Goal: Task Accomplishment & Management: Manage account settings

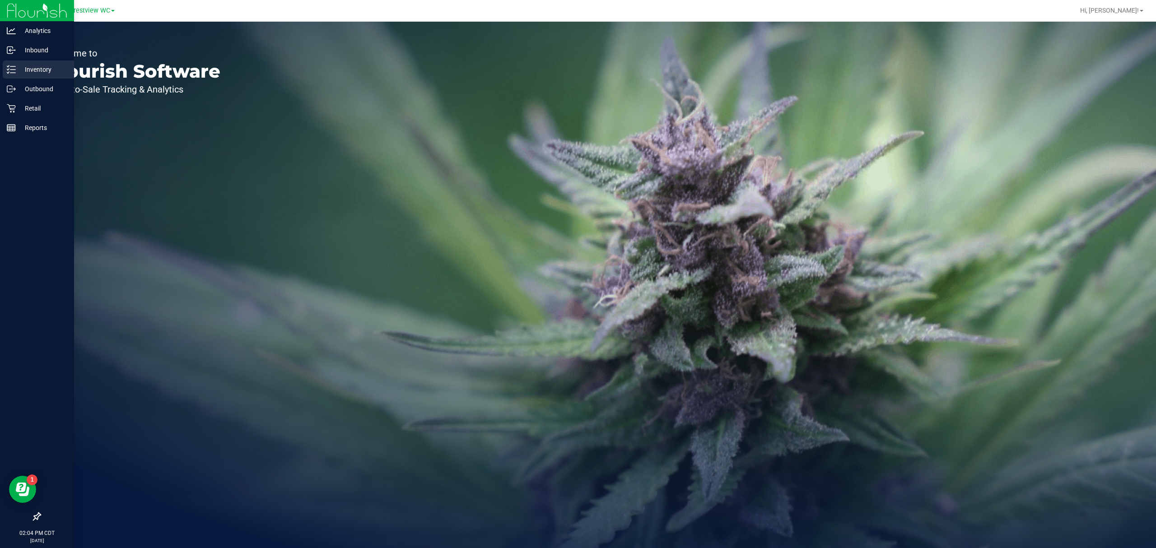
click at [33, 74] on p "Inventory" at bounding box center [43, 69] width 54 height 11
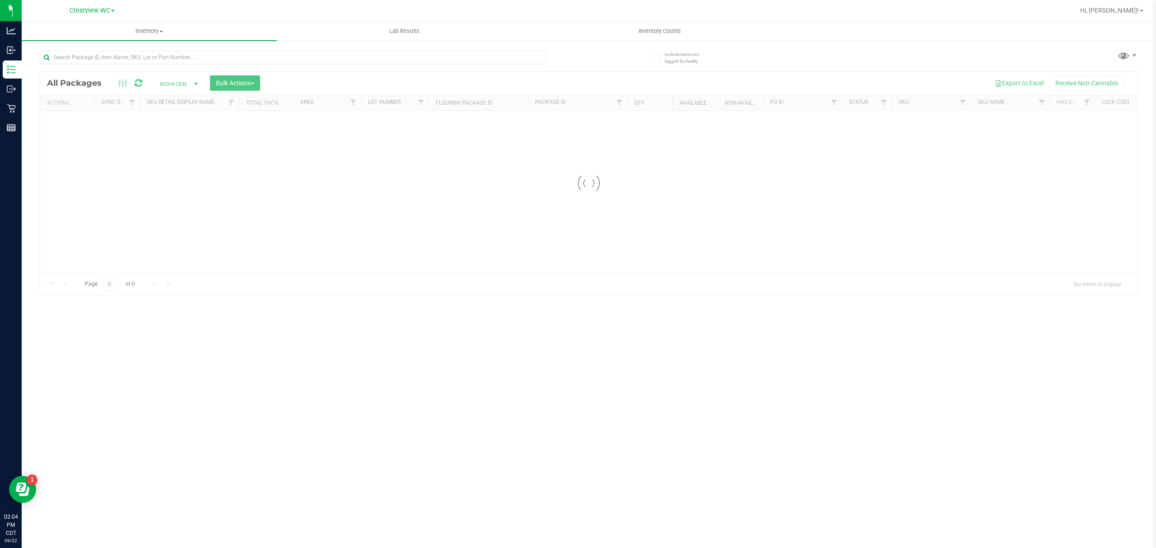
click at [476, 49] on div at bounding box center [314, 56] width 549 height 29
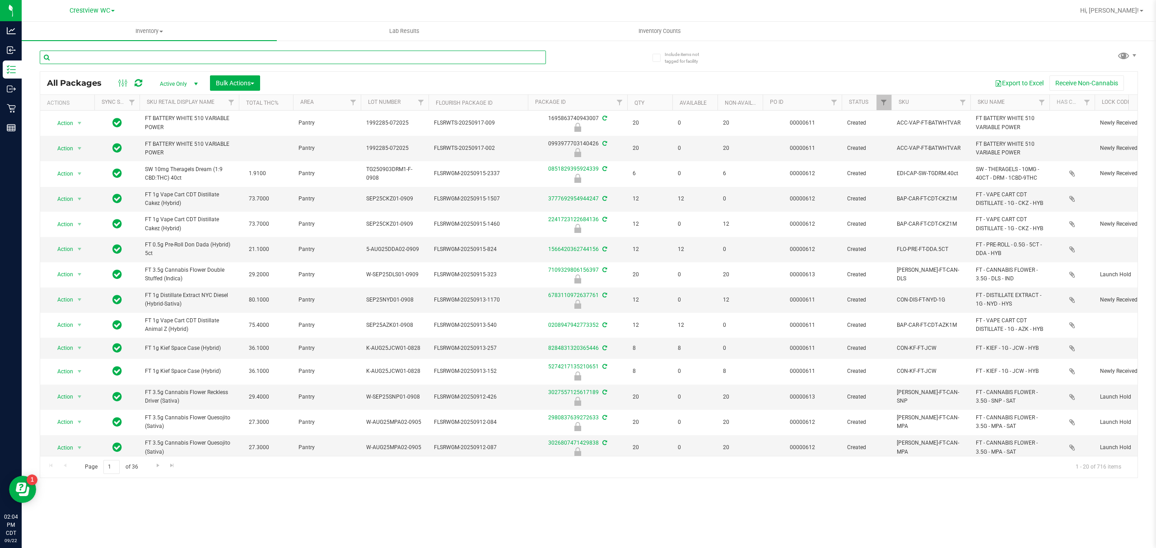
click at [290, 52] on input "text" at bounding box center [293, 58] width 506 height 14
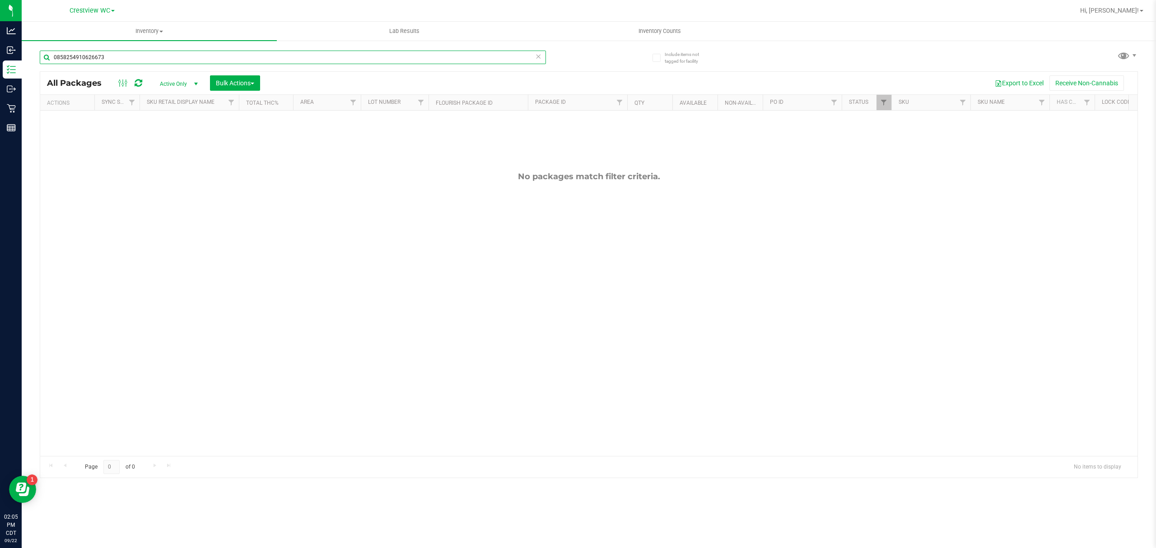
type input "0858254910626673"
click at [172, 84] on span "Active Only" at bounding box center [177, 84] width 50 height 13
click at [179, 139] on li "All" at bounding box center [177, 139] width 49 height 14
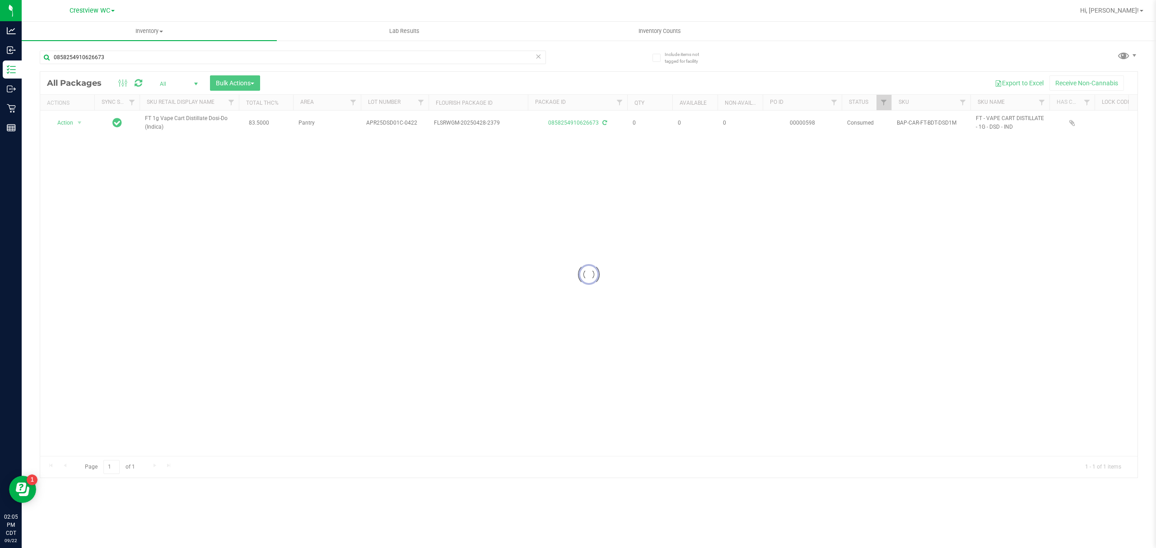
click at [75, 123] on div at bounding box center [588, 275] width 1097 height 406
click at [75, 122] on span "select" at bounding box center [79, 123] width 11 height 13
click at [79, 139] on li "Adjust qty" at bounding box center [79, 139] width 58 height 14
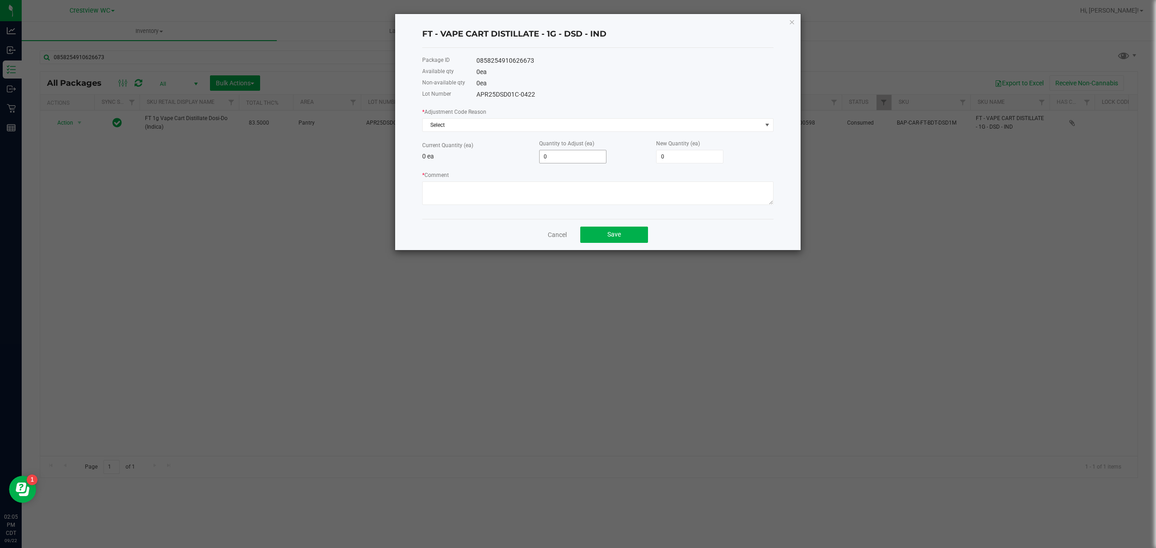
click at [563, 152] on input "0" at bounding box center [573, 156] width 66 height 13
type input "1"
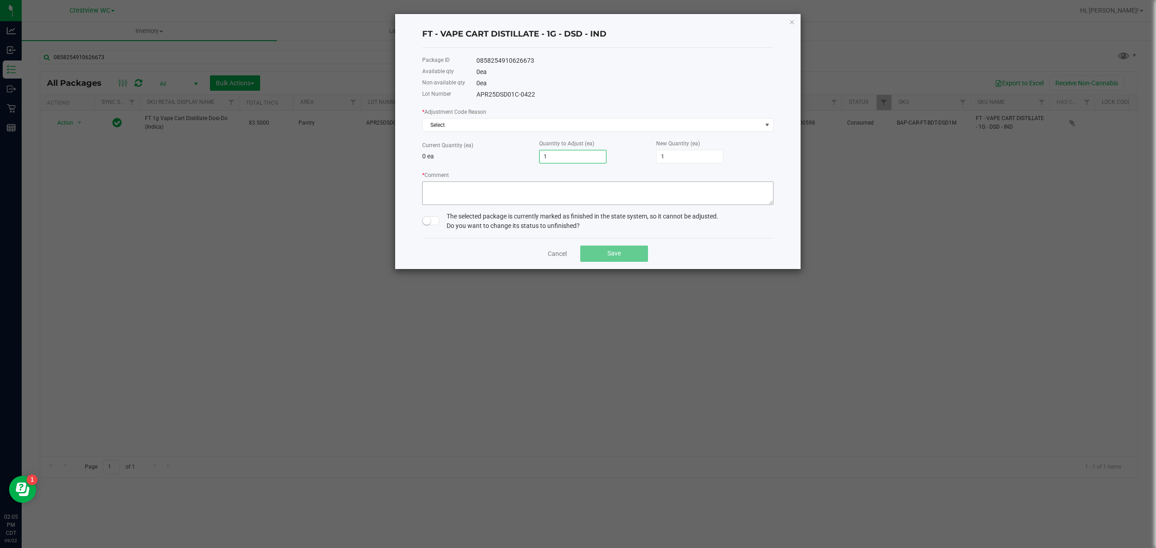
type input "1"
click at [586, 188] on textarea "* Comment" at bounding box center [597, 193] width 351 height 23
drag, startPoint x: 566, startPoint y: 179, endPoint x: 542, endPoint y: 191, distance: 27.5
click at [542, 191] on textarea "* Comment" at bounding box center [597, 193] width 351 height 23
paste textarea "was suppose to be quarantined in the system to go out on an outbound but when l…"
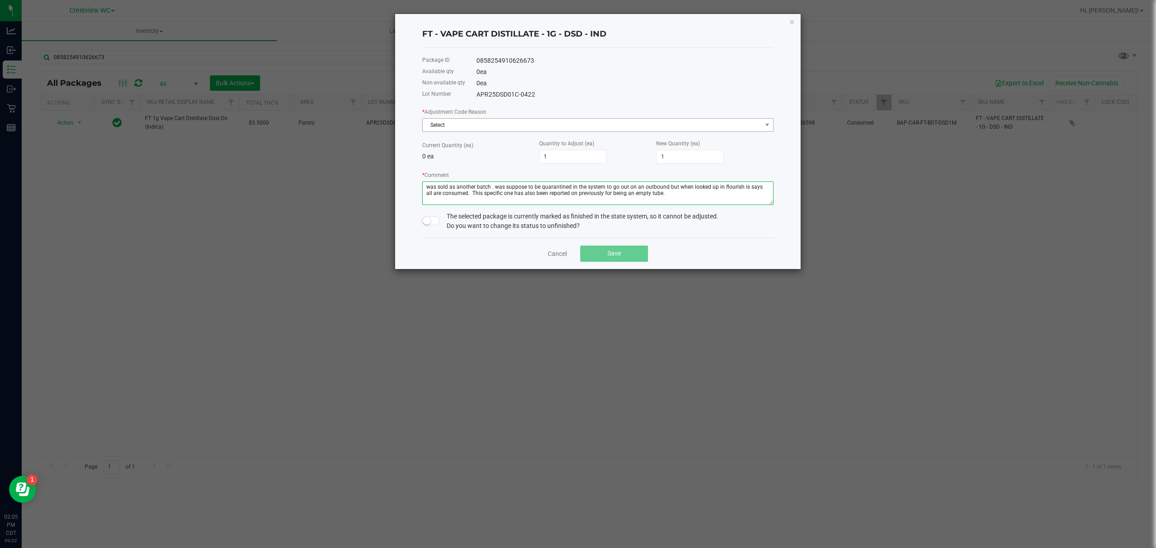
type textarea "was sold as another batch . was suppose to be quarantined in the system to go o…"
click at [573, 126] on span "Select" at bounding box center [592, 125] width 339 height 13
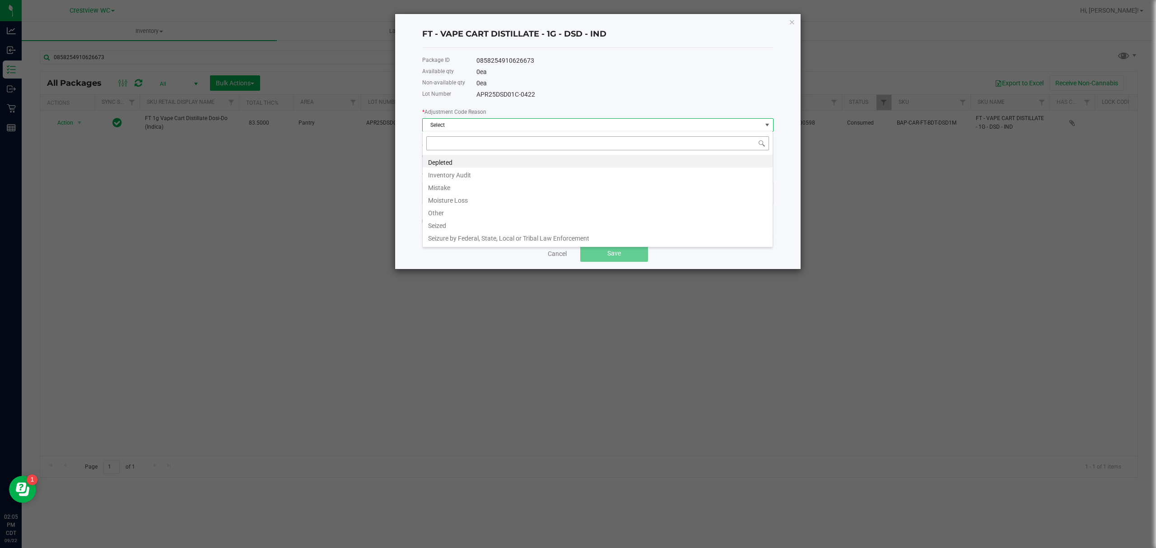
scroll to position [14, 351]
click at [474, 183] on li "Mistake" at bounding box center [598, 186] width 350 height 13
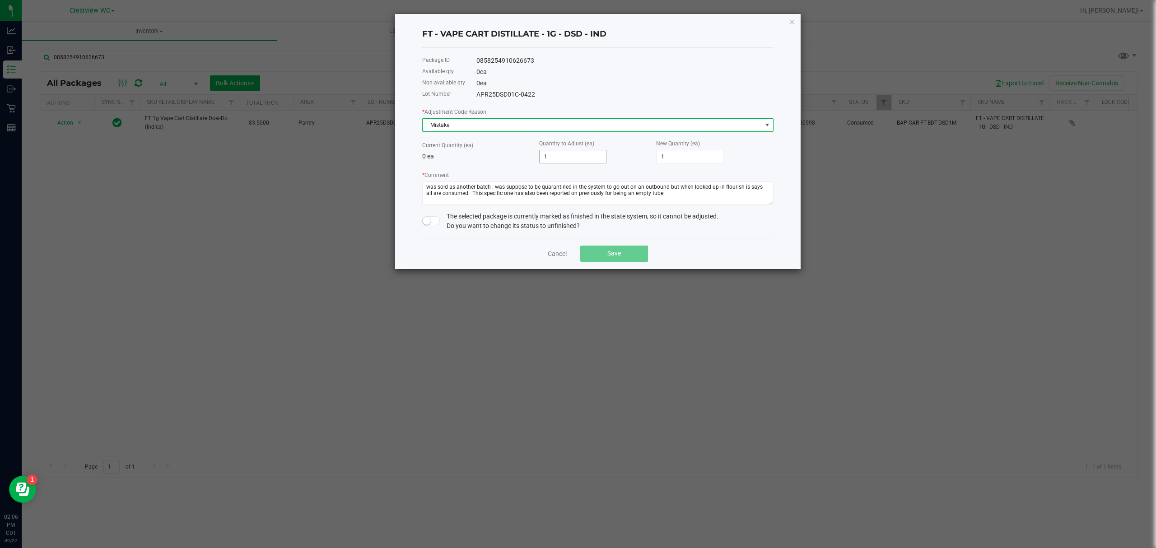
click at [574, 153] on input "1" at bounding box center [573, 156] width 66 height 13
type input "0"
type input "1"
click at [896, 217] on ngb-modal-window "FT - VAPE CART DISTILLATE - 1G - DSD - IND Package ID 0858254910626673 Availabl…" at bounding box center [581, 274] width 1163 height 548
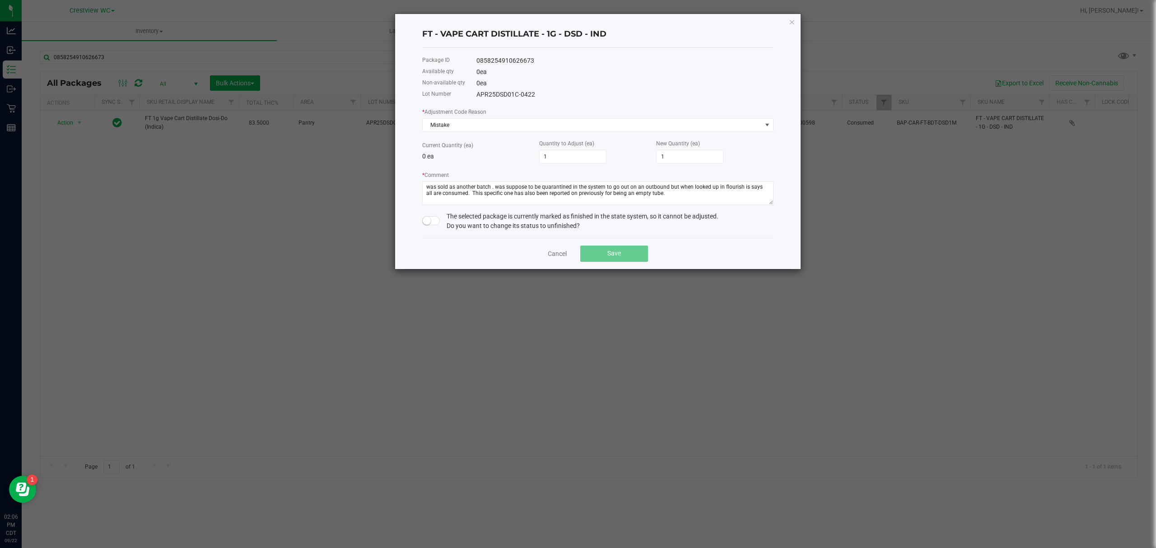
click at [434, 222] on span at bounding box center [431, 220] width 18 height 9
click at [602, 255] on button "Save" at bounding box center [614, 254] width 68 height 16
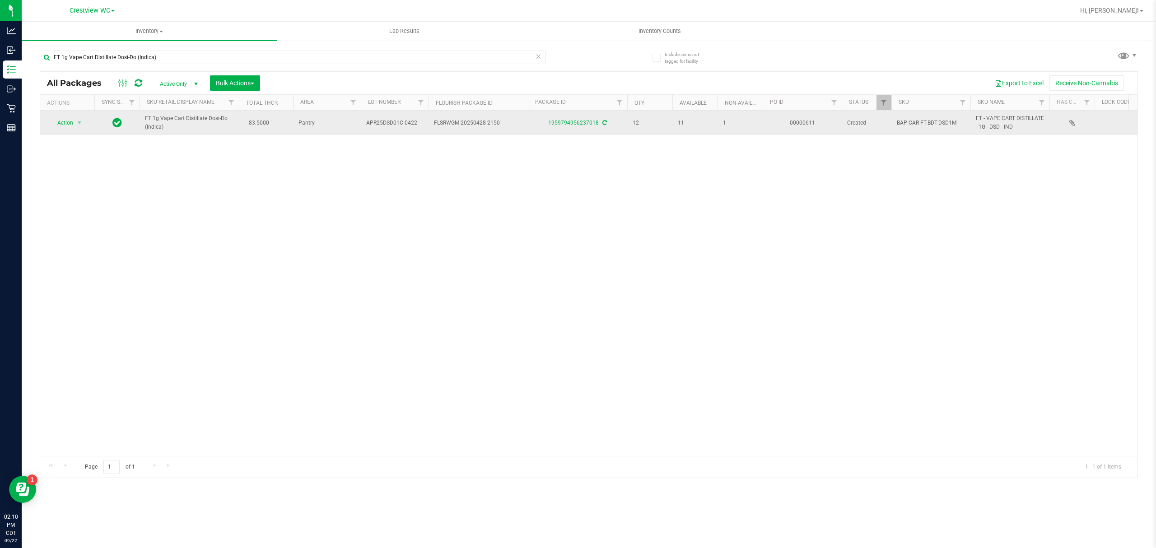
drag, startPoint x: 420, startPoint y: 121, endPoint x: 373, endPoint y: 129, distance: 47.1
click at [373, 130] on td "APR25DSD01C-0422" at bounding box center [395, 123] width 68 height 24
copy span "APR25DSD01C-0422"
click at [71, 124] on span "Action" at bounding box center [61, 123] width 24 height 13
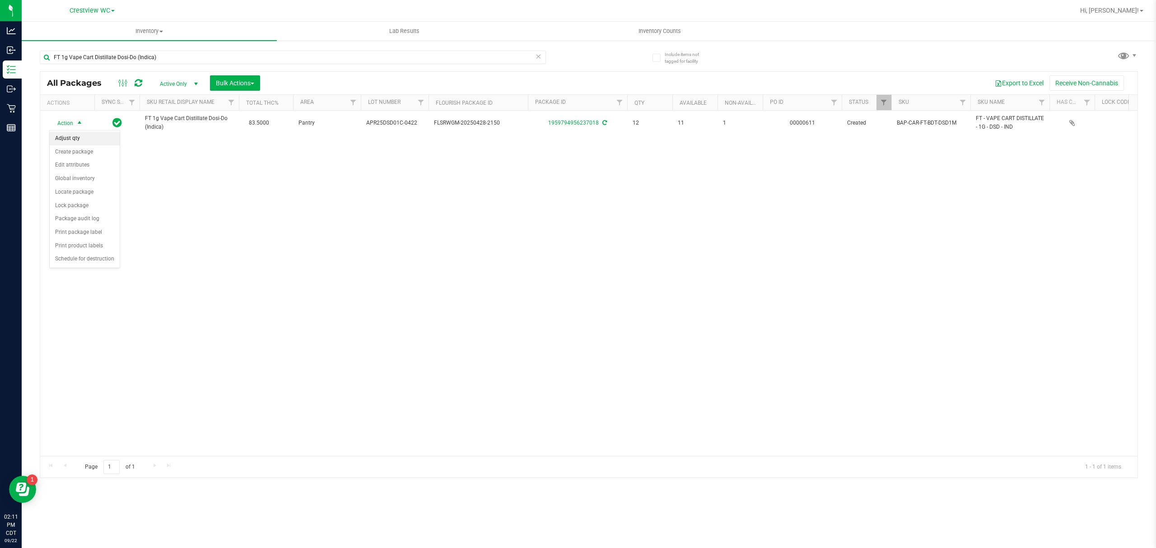
click at [77, 138] on li "Adjust qty" at bounding box center [85, 139] width 70 height 14
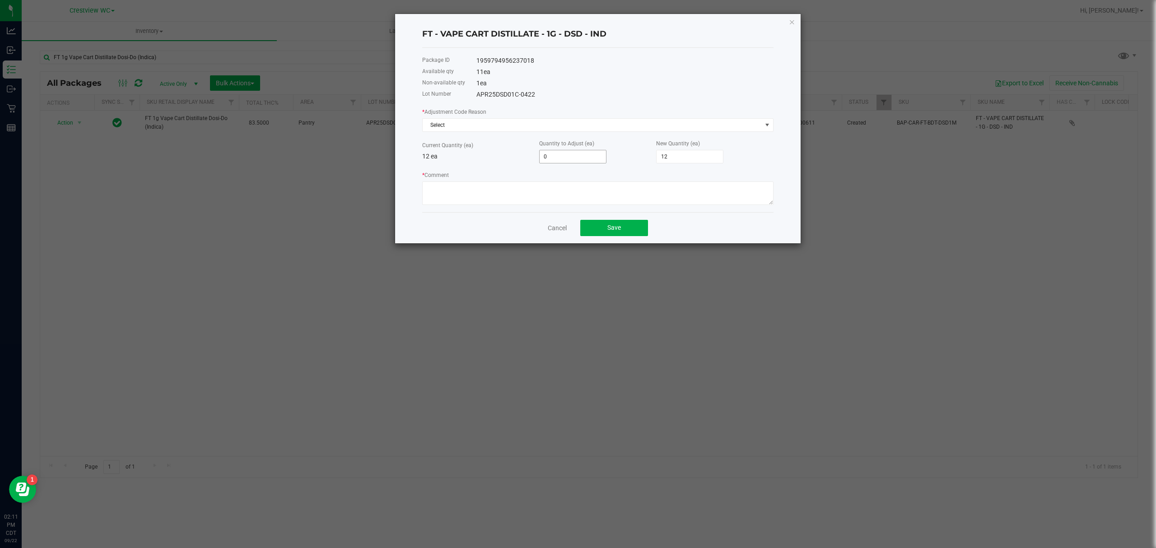
click at [557, 154] on input "0" at bounding box center [573, 156] width 66 height 13
type input "-1"
type input "11"
type input "-1"
click at [572, 184] on textarea "* Comment" at bounding box center [597, 193] width 351 height 23
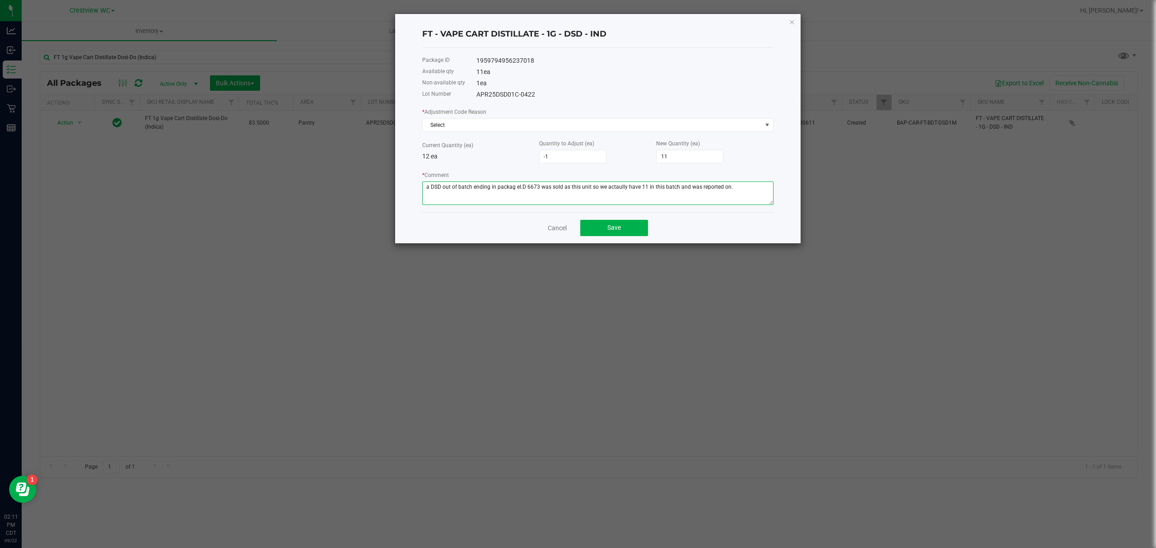
click at [617, 187] on textarea "* Comment" at bounding box center [597, 193] width 351 height 23
click at [622, 186] on textarea "* Comment" at bounding box center [597, 193] width 351 height 23
click at [515, 186] on textarea "* Comment" at bounding box center [597, 193] width 351 height 23
click at [517, 185] on textarea "* Comment" at bounding box center [597, 193] width 351 height 23
type textarea "a DSD out of batch ending in package I.D 6673 was sold as this unit so we actua…"
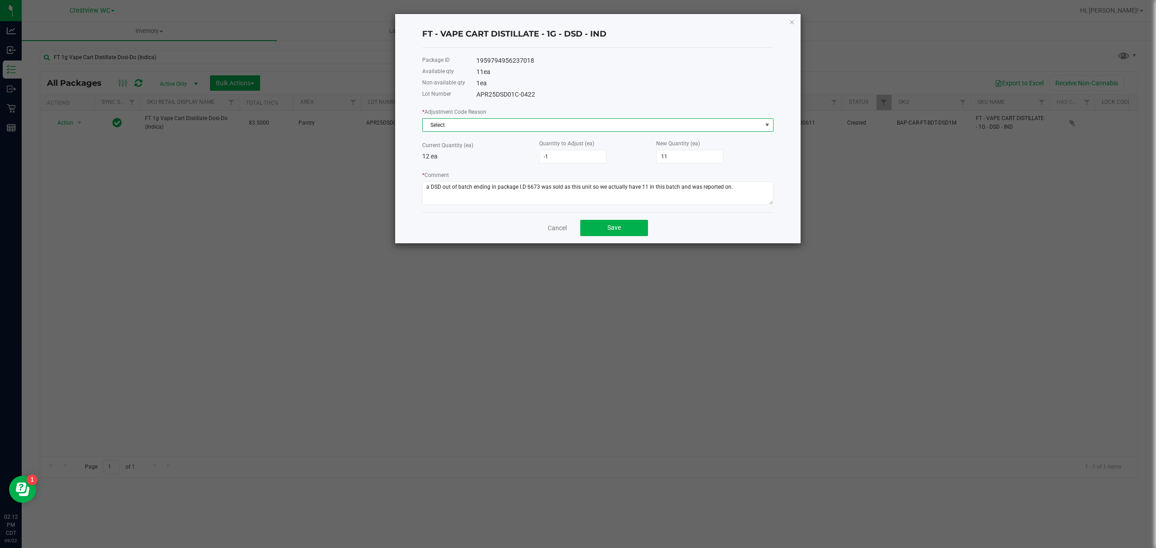
click at [619, 125] on span "Select" at bounding box center [592, 125] width 339 height 13
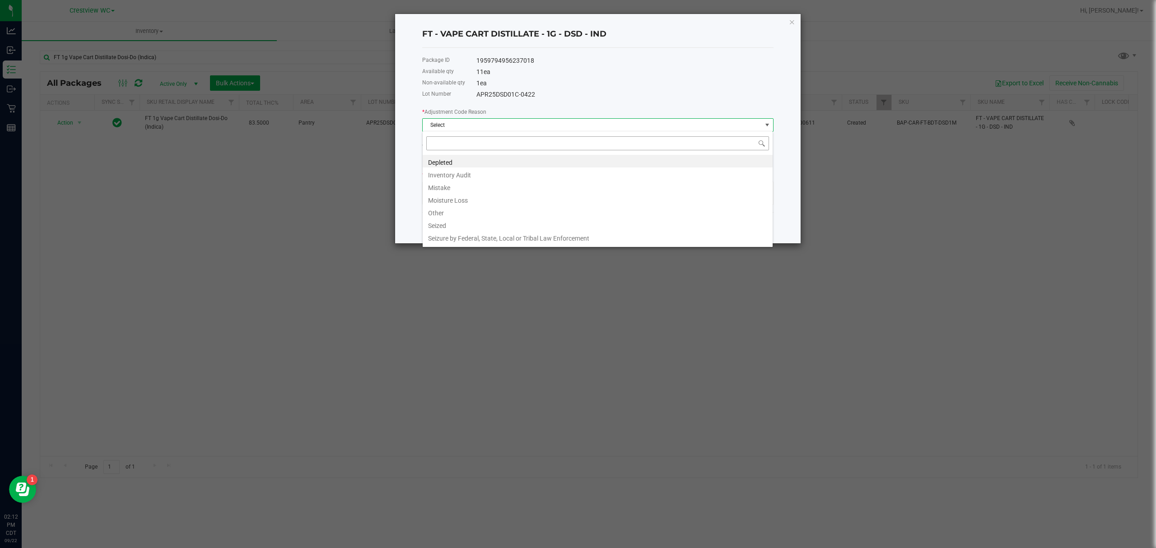
scroll to position [14, 351]
click at [523, 184] on li "Mistake" at bounding box center [598, 186] width 350 height 13
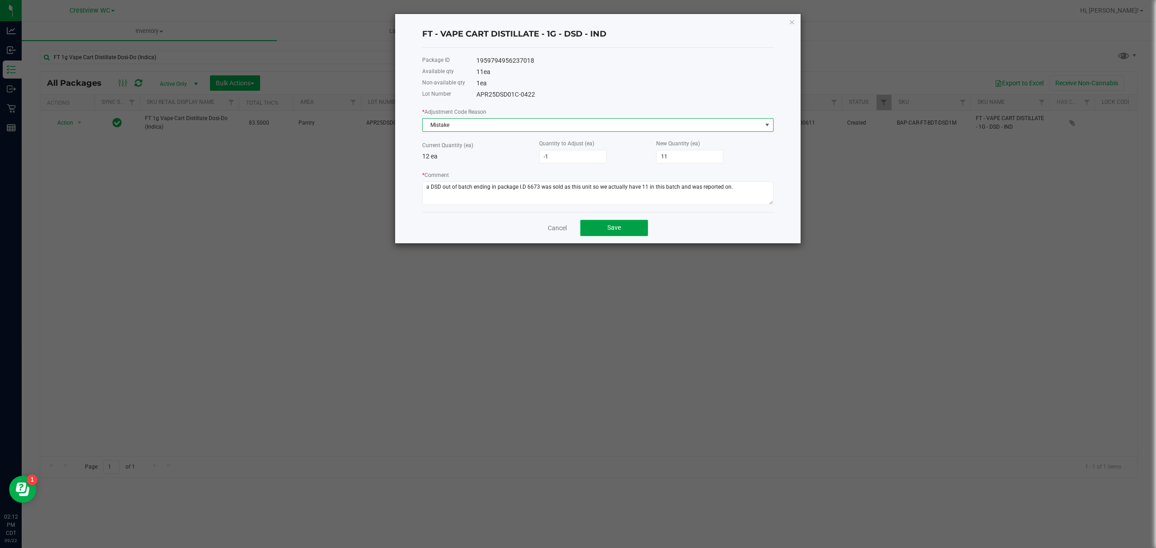
click at [611, 224] on span "Save" at bounding box center [614, 227] width 14 height 7
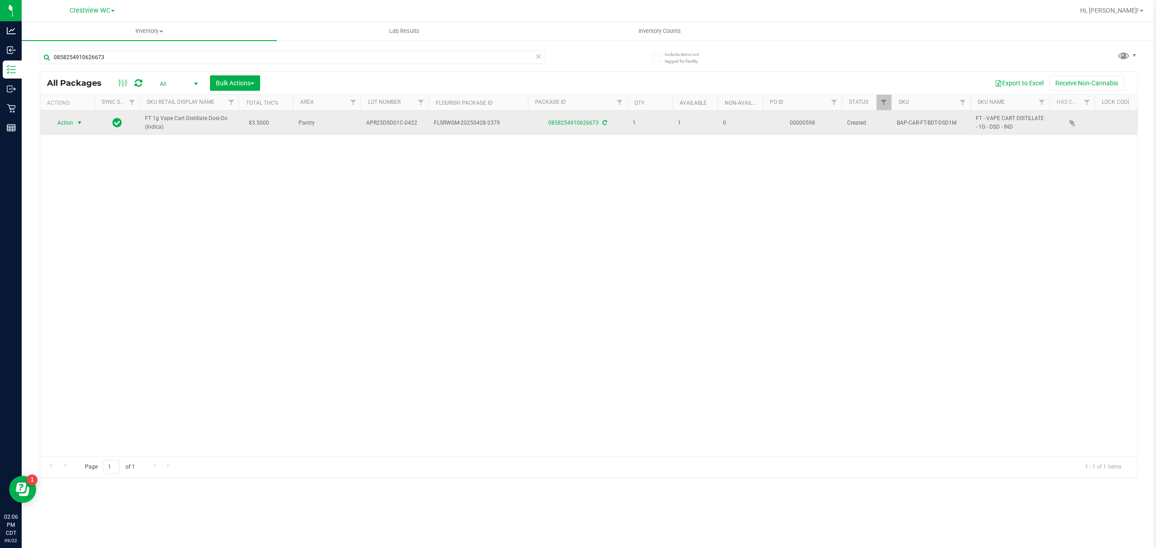
click at [67, 118] on span "Action" at bounding box center [61, 123] width 24 height 13
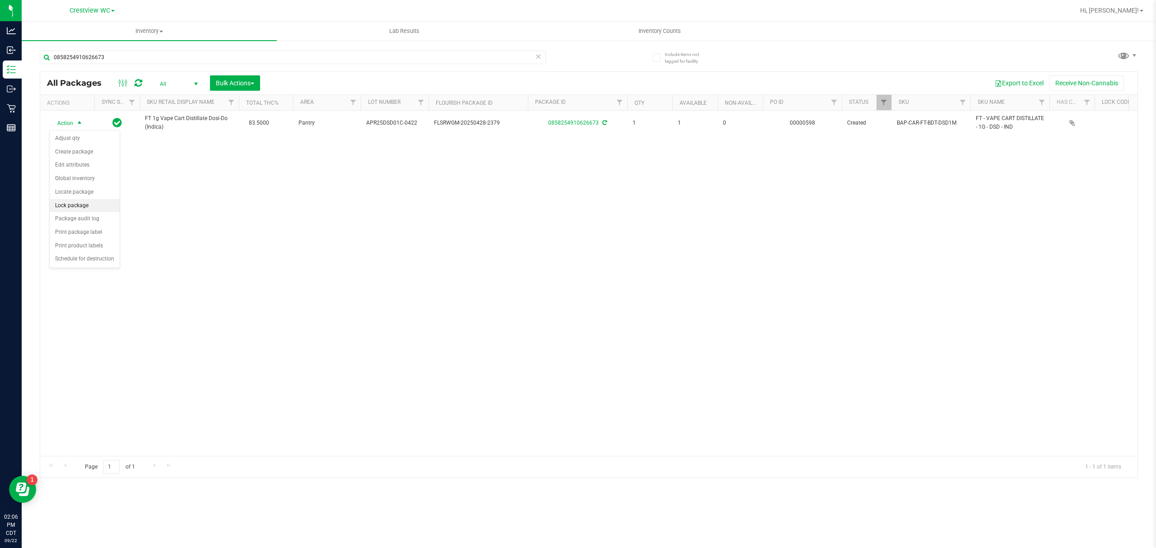
click at [76, 204] on li "Lock package" at bounding box center [85, 206] width 70 height 14
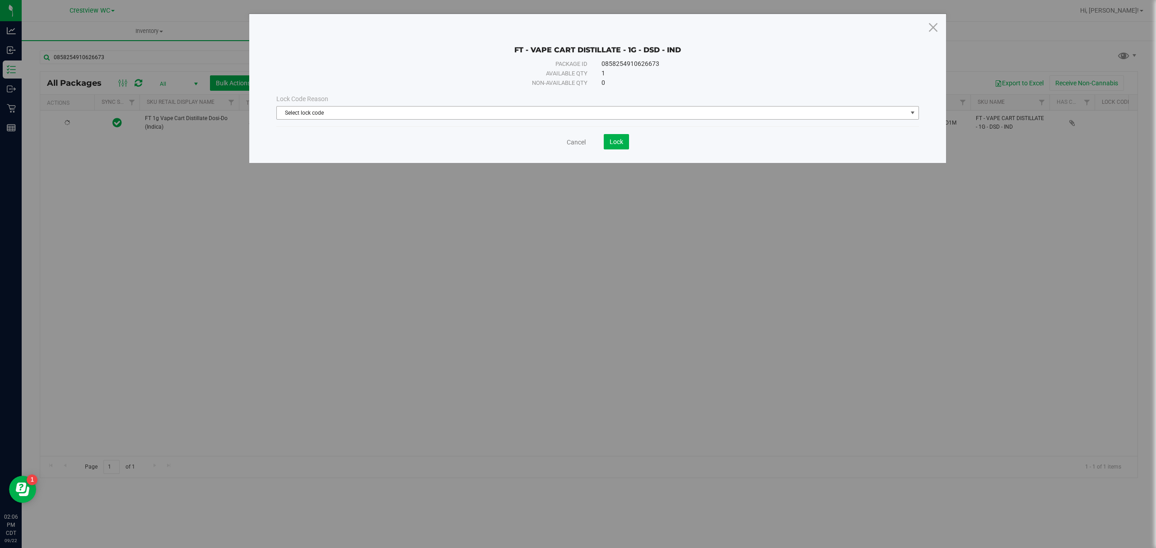
click at [416, 111] on span "Select lock code" at bounding box center [592, 113] width 630 height 13
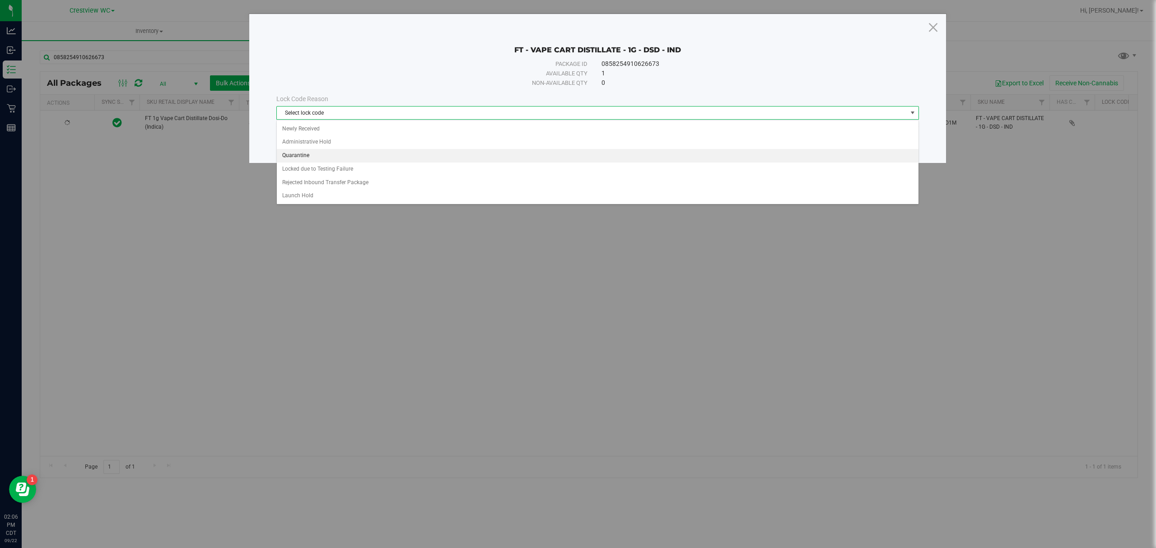
click at [381, 157] on li "Quarantine" at bounding box center [597, 156] width 641 height 14
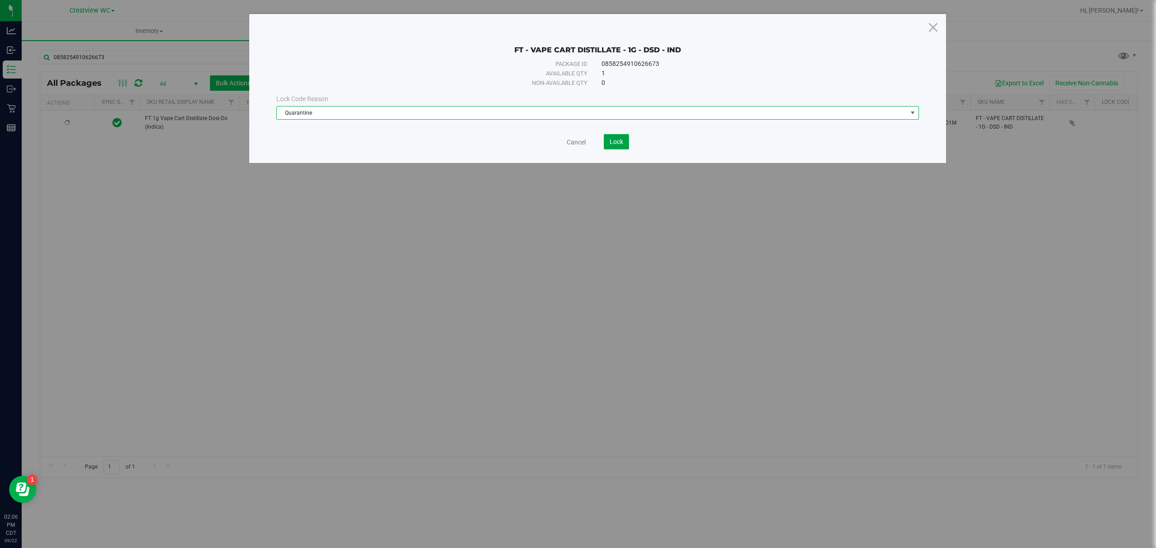
click at [629, 145] on button "Lock" at bounding box center [616, 141] width 25 height 15
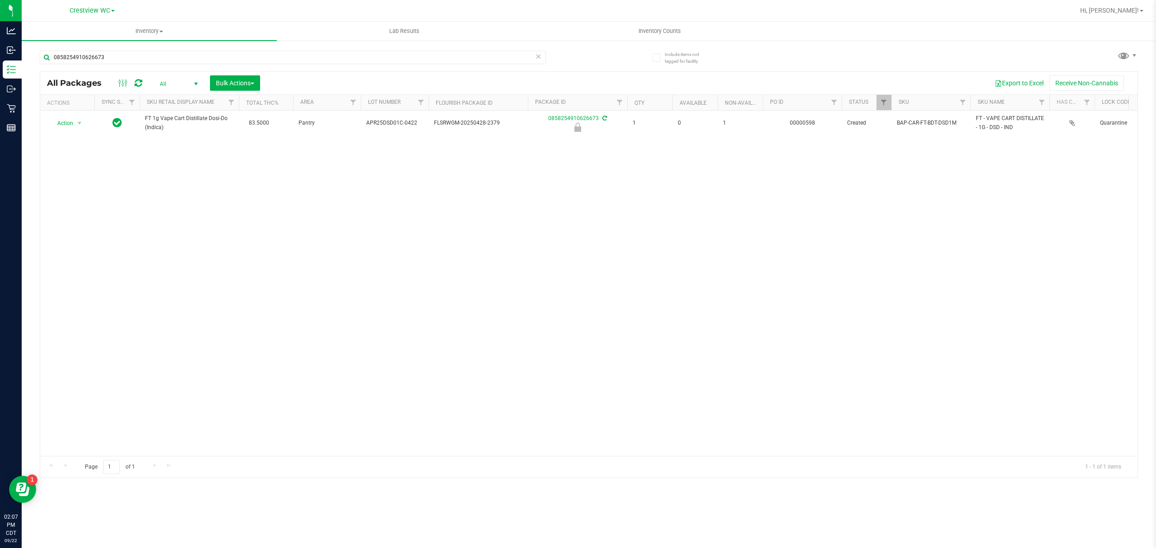
click at [167, 85] on span "All" at bounding box center [177, 84] width 50 height 13
click at [168, 101] on li "Active Only" at bounding box center [177, 99] width 49 height 14
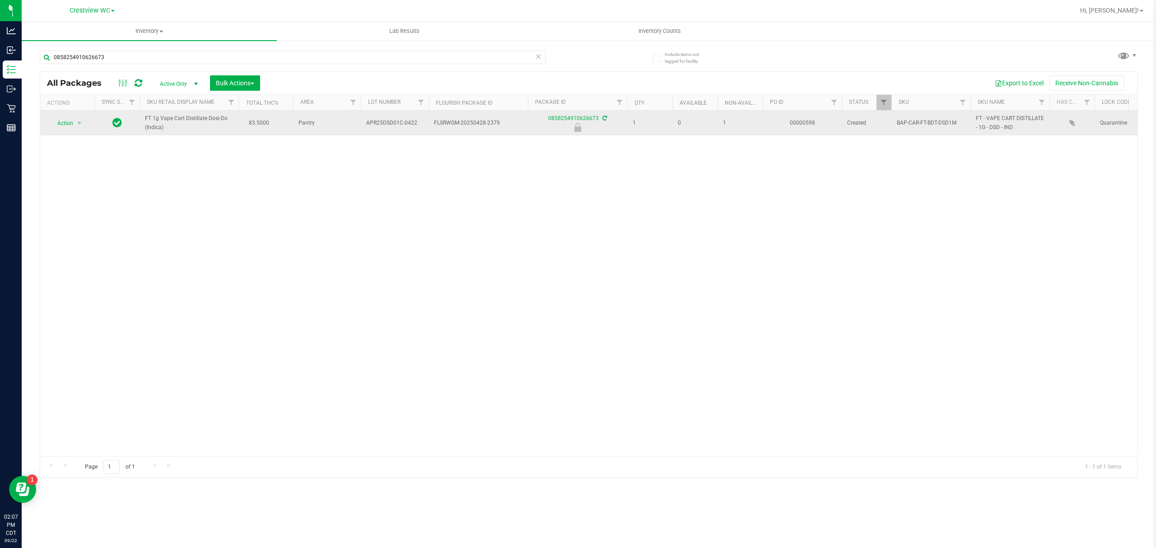
click at [141, 121] on td "FT 1g Vape Cart Distillate Dosi-Do (Indica)" at bounding box center [189, 123] width 99 height 25
copy span "FT 1g Vape Cart Distillate Dosi-Do (Indica)"
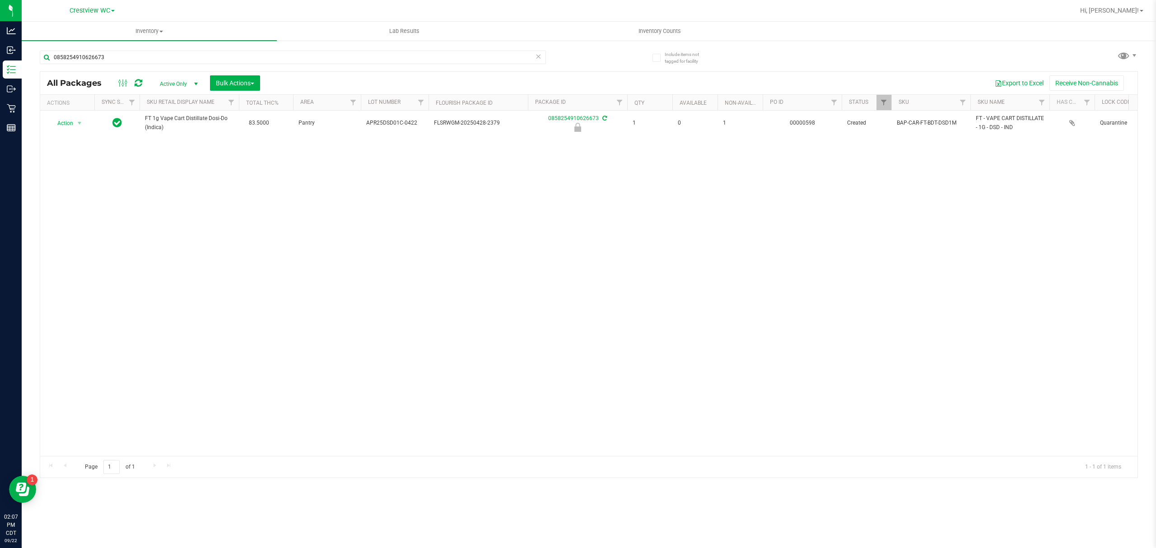
drag, startPoint x: 127, startPoint y: 66, endPoint x: 133, endPoint y: 62, distance: 7.1
click at [127, 65] on div "0858254910626673" at bounding box center [293, 61] width 506 height 21
drag, startPoint x: 133, startPoint y: 62, endPoint x: 28, endPoint y: 61, distance: 104.8
click at [28, 61] on div "Include items not tagged for facility 0858254910626673 All Packages Active Only…" at bounding box center [589, 177] width 1134 height 275
paste input "FT 1g Vape Cart Distillate Dosi-Do (Indica)"
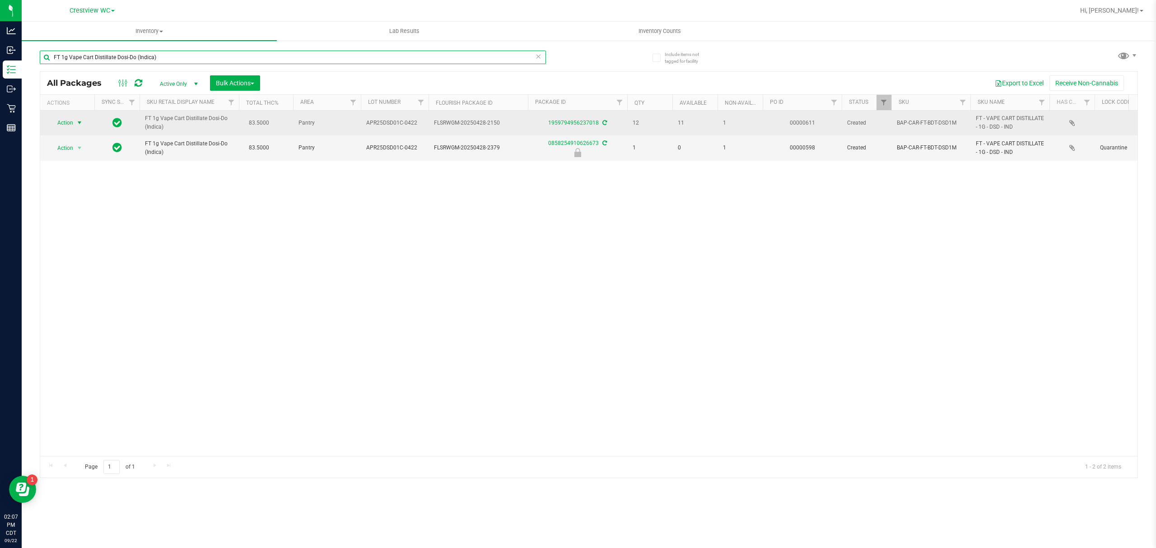
type input "FT 1g Vape Cart Distillate Dosi-Do (Indica)"
click at [77, 123] on span "select" at bounding box center [79, 122] width 7 height 7
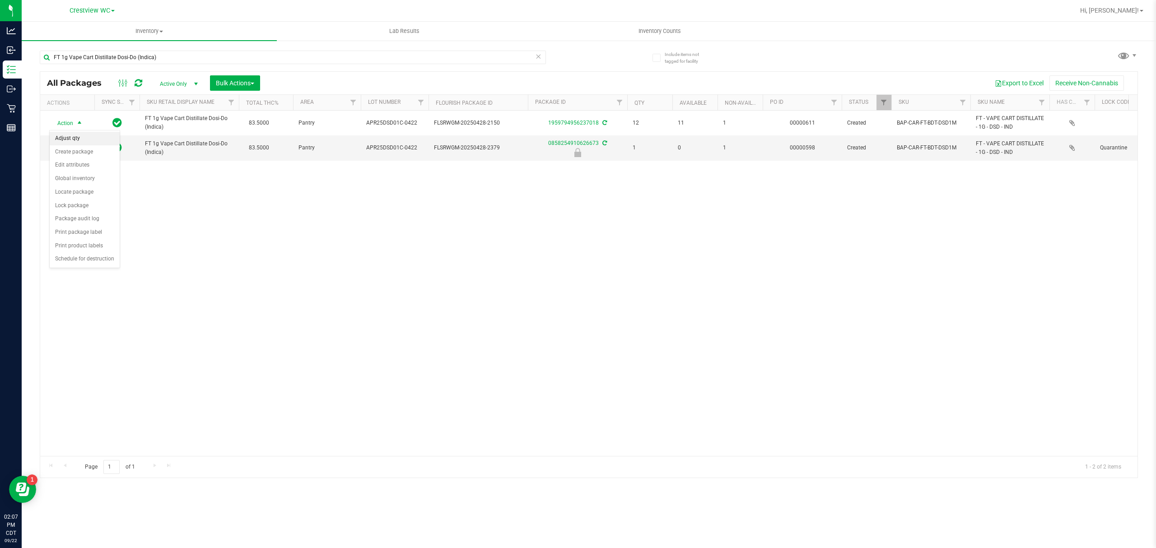
click at [78, 143] on li "Adjust qty" at bounding box center [85, 139] width 70 height 14
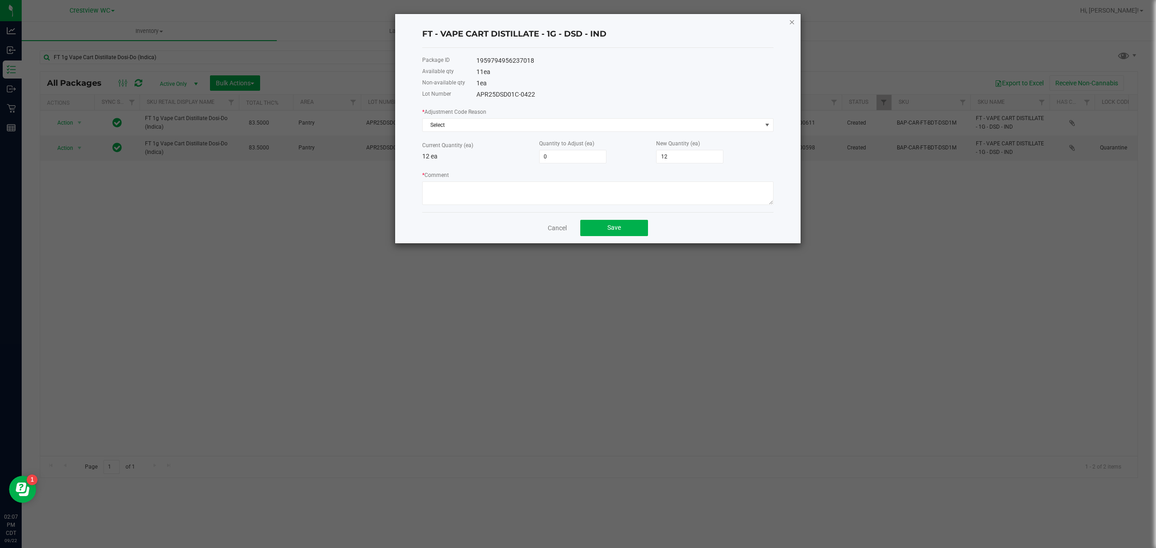
click at [793, 20] on icon "button" at bounding box center [792, 21] width 6 height 11
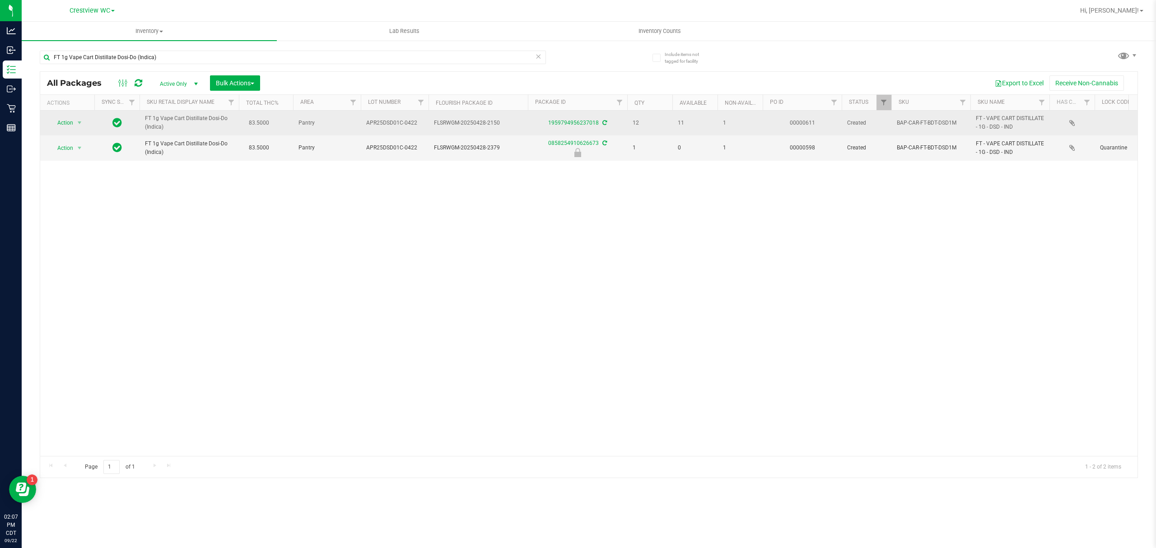
drag, startPoint x: 425, startPoint y: 122, endPoint x: 366, endPoint y: 120, distance: 59.2
click at [366, 120] on td "APR25DSD01C-0422" at bounding box center [395, 123] width 68 height 25
drag, startPoint x: 370, startPoint y: 129, endPoint x: 418, endPoint y: 121, distance: 48.0
click at [418, 121] on span "APR25DSD01C-0422" at bounding box center [394, 123] width 57 height 9
drag, startPoint x: 418, startPoint y: 121, endPoint x: 364, endPoint y: 120, distance: 53.8
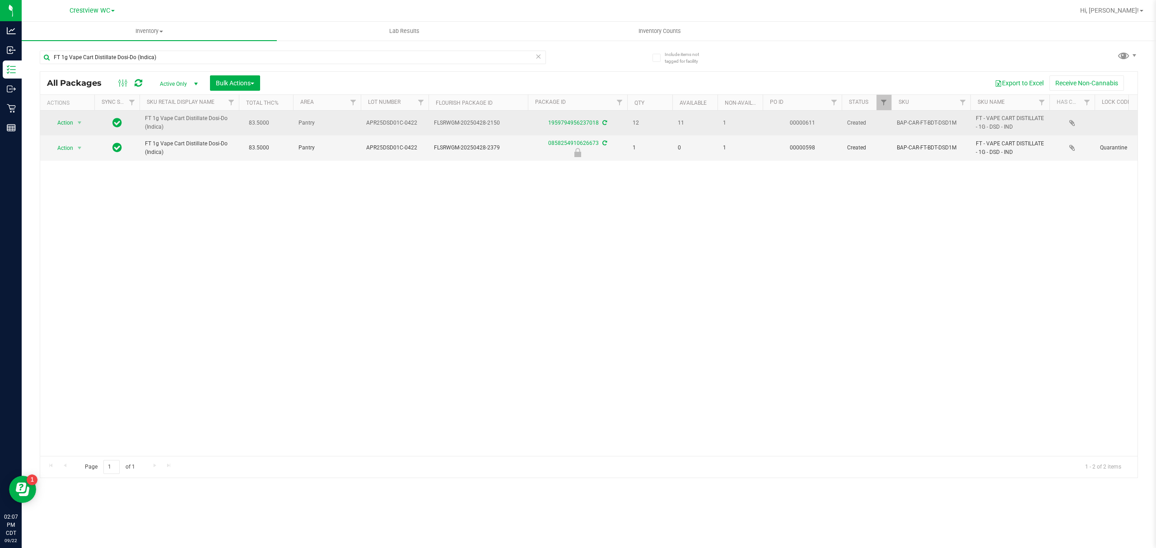
click at [364, 120] on td "APR25DSD01C-0422" at bounding box center [395, 123] width 68 height 25
copy span "APR25DSD01C-0422"
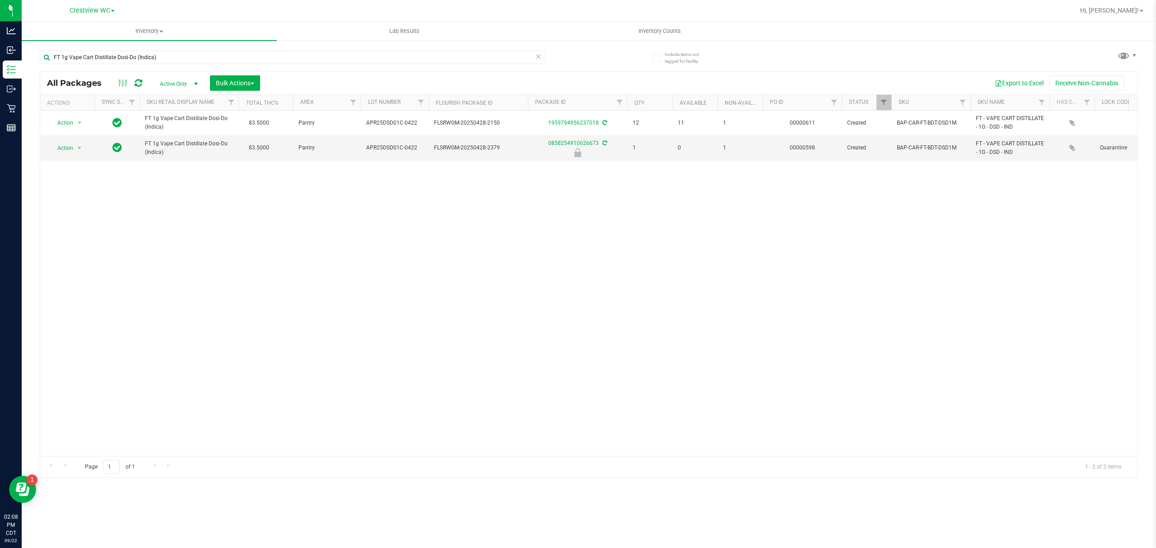
click at [667, 279] on div "Action Action Adjust qty Create package Edit attributes Global inventory Locate…" at bounding box center [588, 283] width 1097 height 345
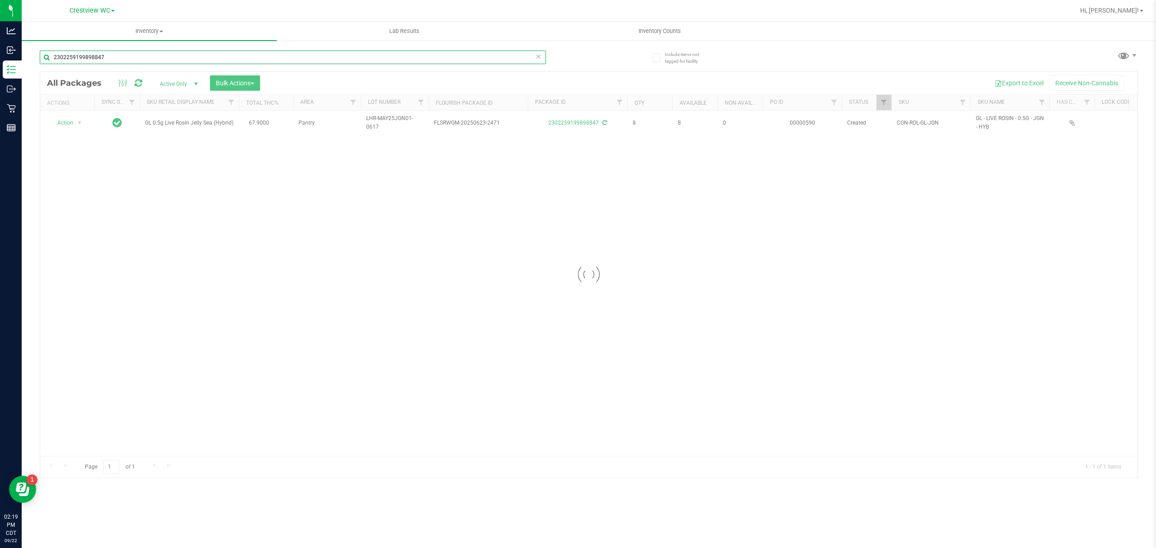
click at [143, 56] on input "2302259199898847" at bounding box center [293, 58] width 506 height 14
click at [111, 51] on input "8103998051466428" at bounding box center [293, 58] width 506 height 14
click at [137, 52] on input "0219920228953617" at bounding box center [293, 58] width 506 height 14
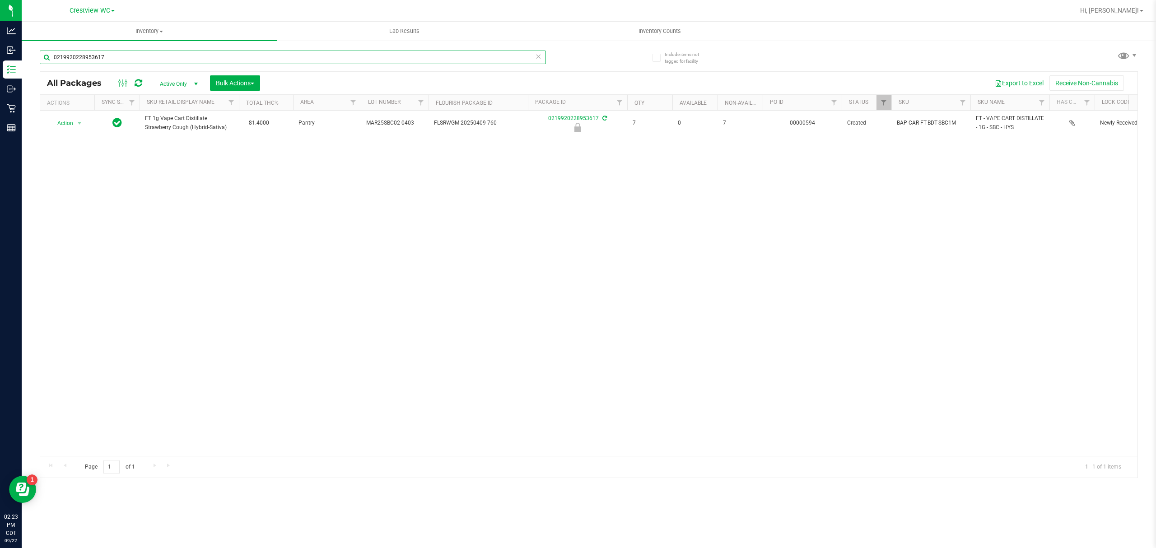
click at [137, 52] on input "0219920228953617" at bounding box center [293, 58] width 506 height 14
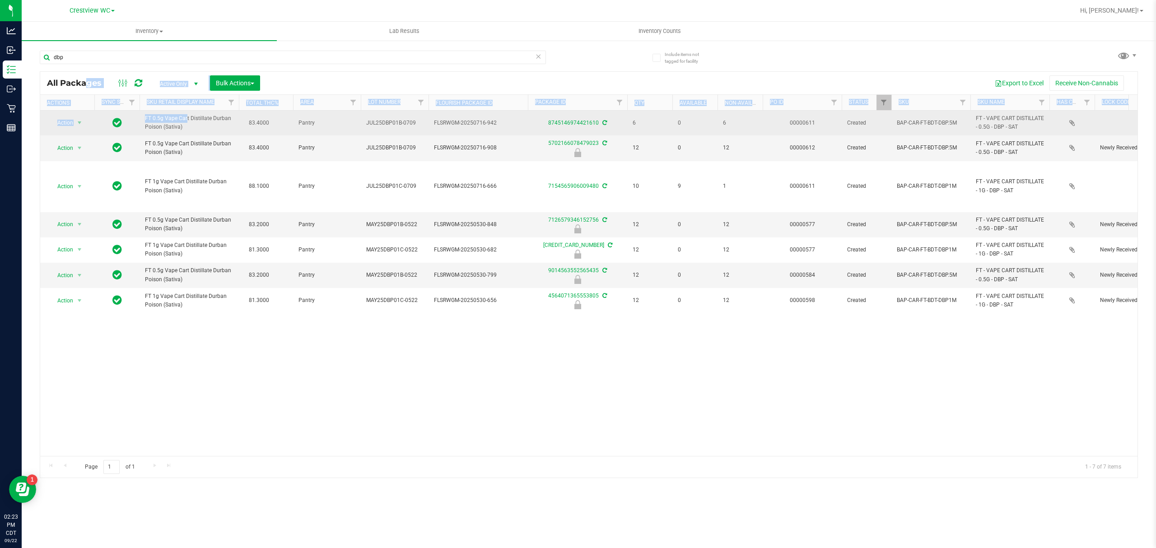
drag, startPoint x: 191, startPoint y: 129, endPoint x: 144, endPoint y: 116, distance: 48.8
click at [144, 116] on td "FT 0.5g Vape Cart Distillate Durban Poison (Sativa)" at bounding box center [189, 123] width 99 height 25
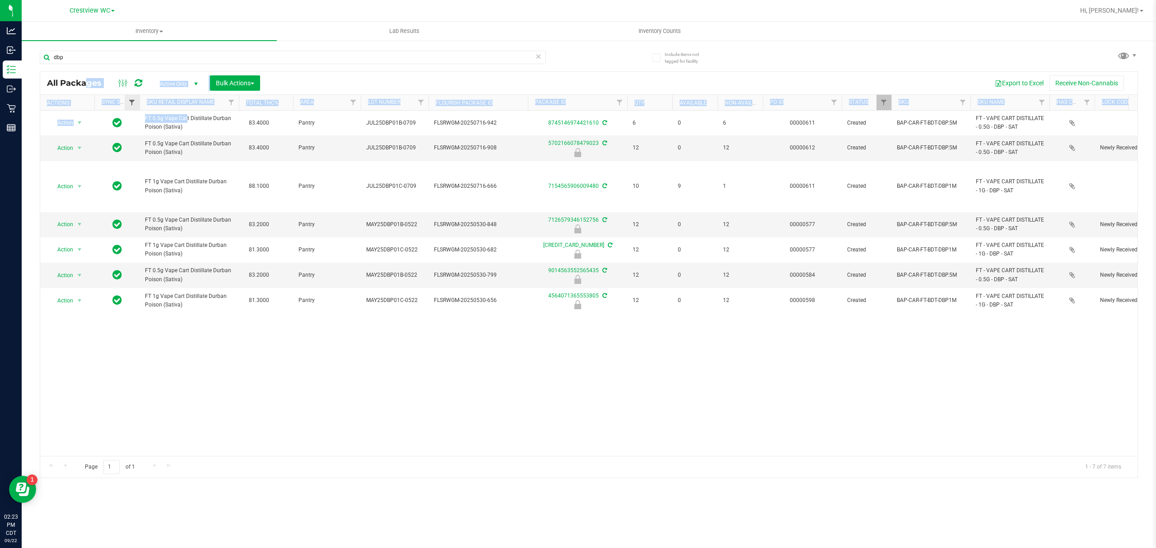
copy span "FT 0.5g Vape Cart Distillate Durban Poison (Sativa)"
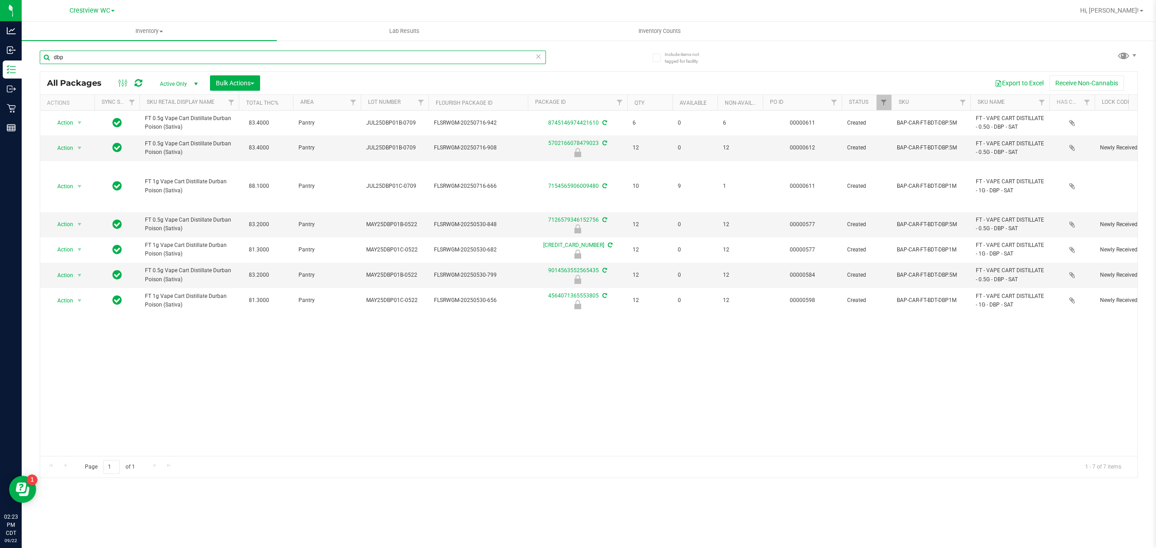
click at [149, 58] on input "dbp" at bounding box center [293, 58] width 506 height 14
paste input "FT 0.5g Vape Cart Distillate Durban Poison (Sativa)"
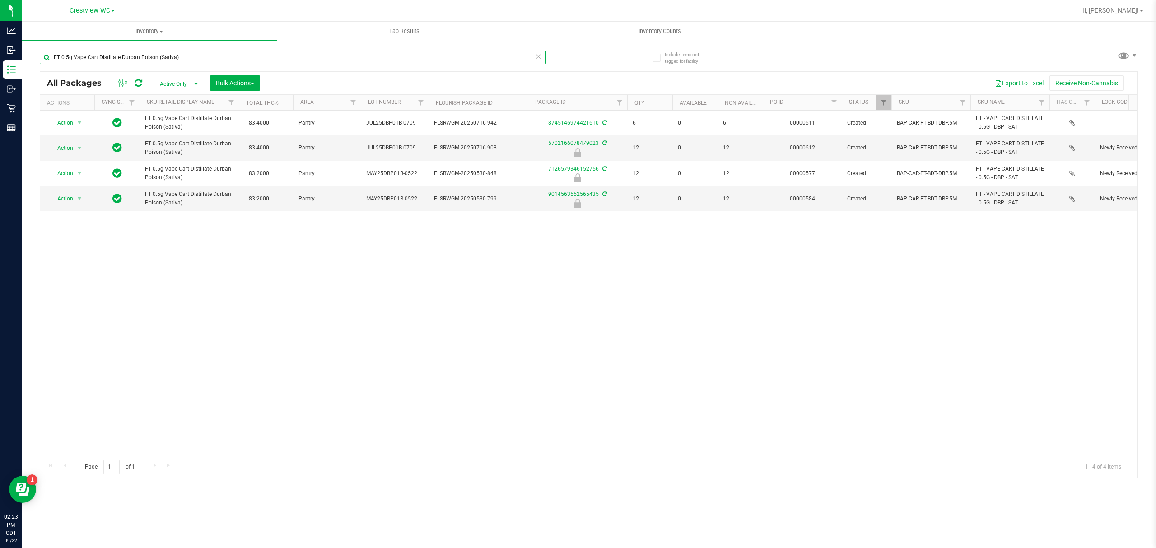
click at [280, 61] on input "FT 0.5g Vape Cart Distillate Durban Poison (Sativa)" at bounding box center [293, 58] width 506 height 14
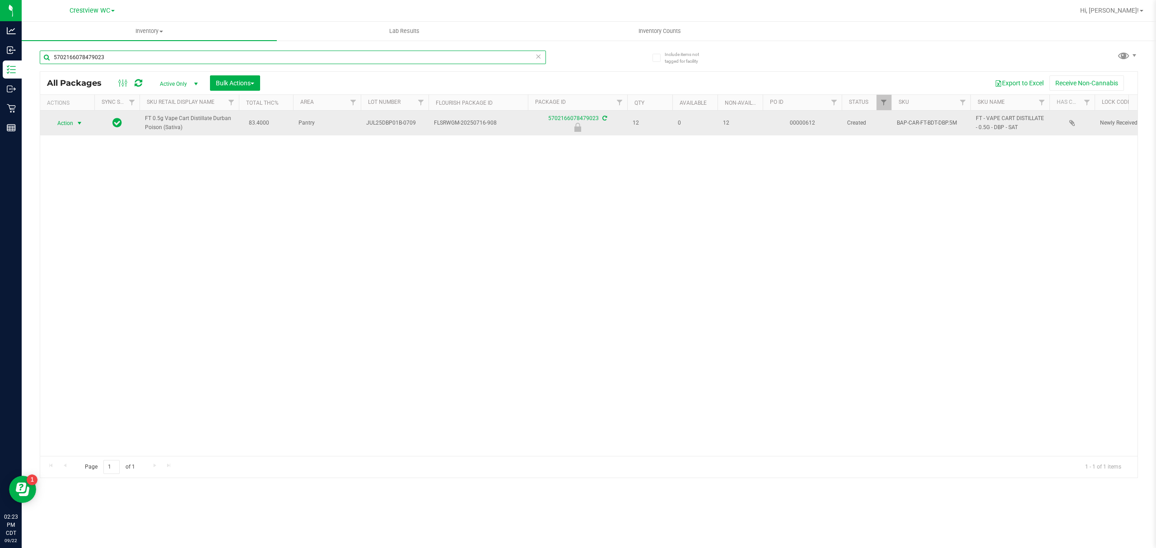
type input "5702166078479023"
click at [62, 126] on span "Action" at bounding box center [61, 123] width 24 height 13
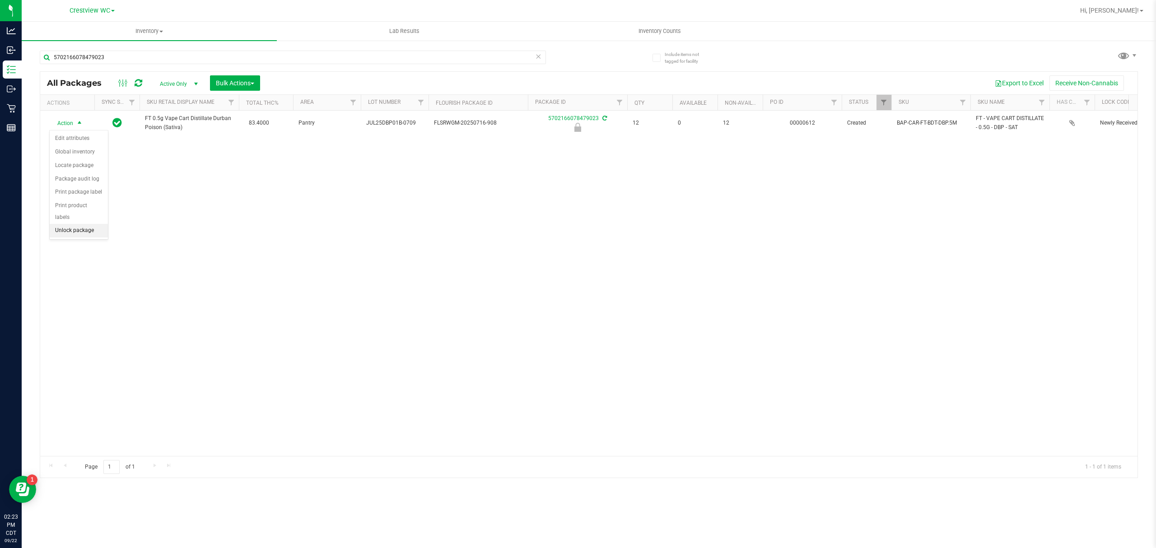
click at [84, 227] on li "Unlock package" at bounding box center [79, 231] width 58 height 14
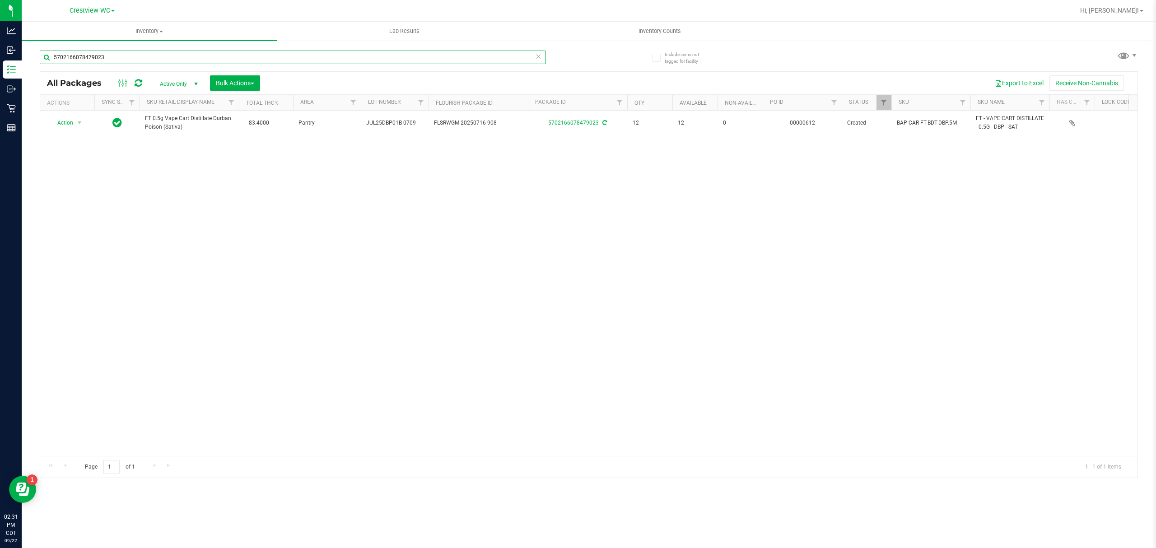
click at [147, 57] on input "5702166078479023" at bounding box center [293, 58] width 506 height 14
click at [149, 60] on input "5702166078479023" at bounding box center [293, 58] width 506 height 14
click at [140, 60] on input "5041258764877884" at bounding box center [293, 58] width 506 height 14
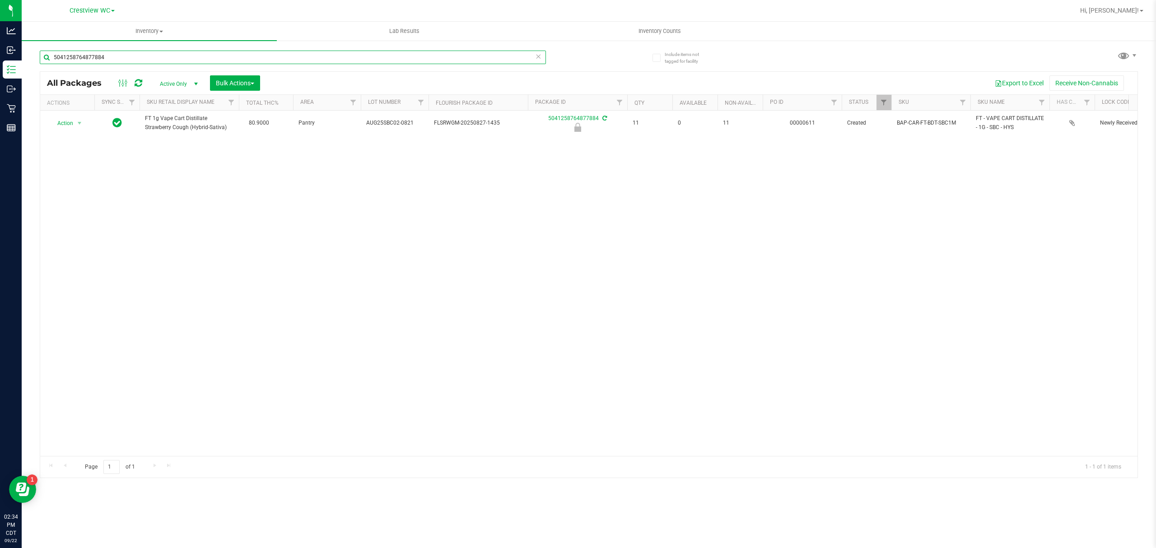
click at [140, 60] on input "5041258764877884" at bounding box center [293, 58] width 506 height 14
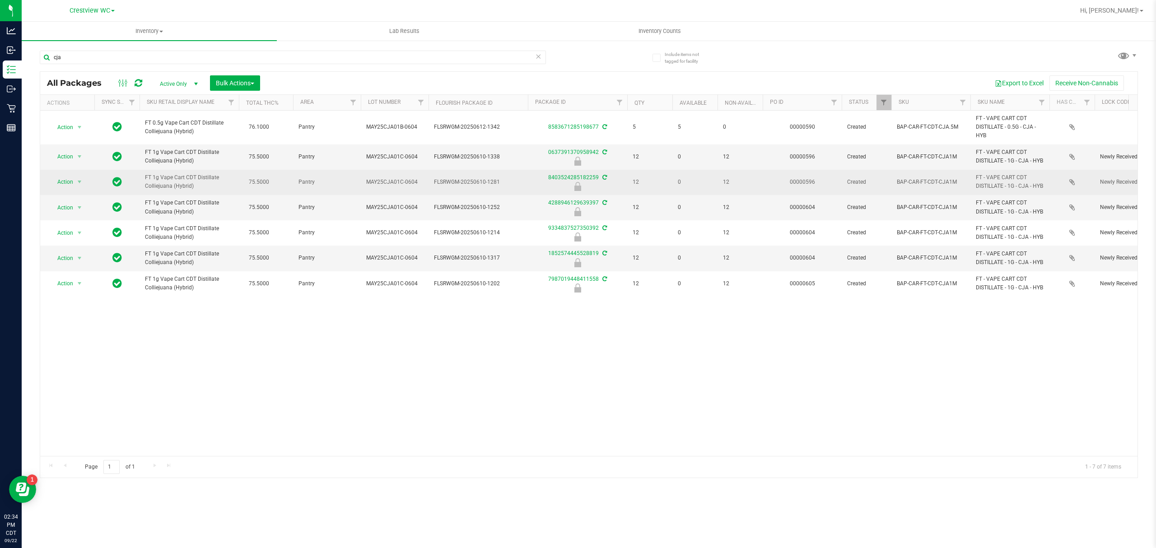
drag, startPoint x: 201, startPoint y: 195, endPoint x: 138, endPoint y: 179, distance: 65.7
click at [138, 179] on tr "Action Action Edit attributes Global inventory Locate package Package audit log…" at bounding box center [1092, 182] width 2104 height 25
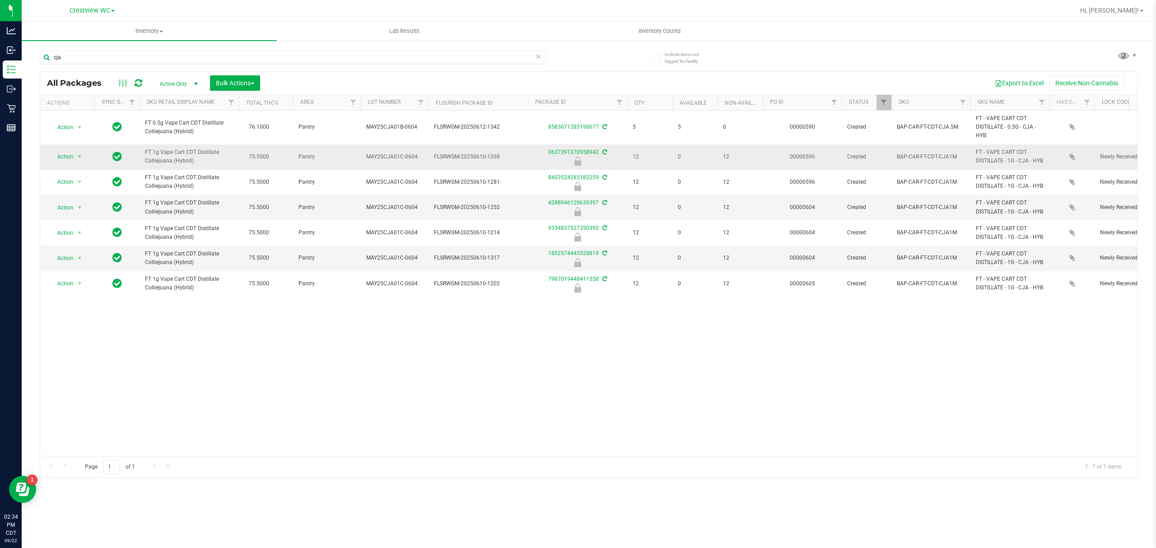
copy tr "FT 1g Vape Cart CDT Distillate Colliejuana (Hybrid)"
click at [142, 58] on input "cja" at bounding box center [293, 58] width 506 height 14
paste input "FT 1g Vape Cart CDT Distillate Colliejuana (Hybrid)"
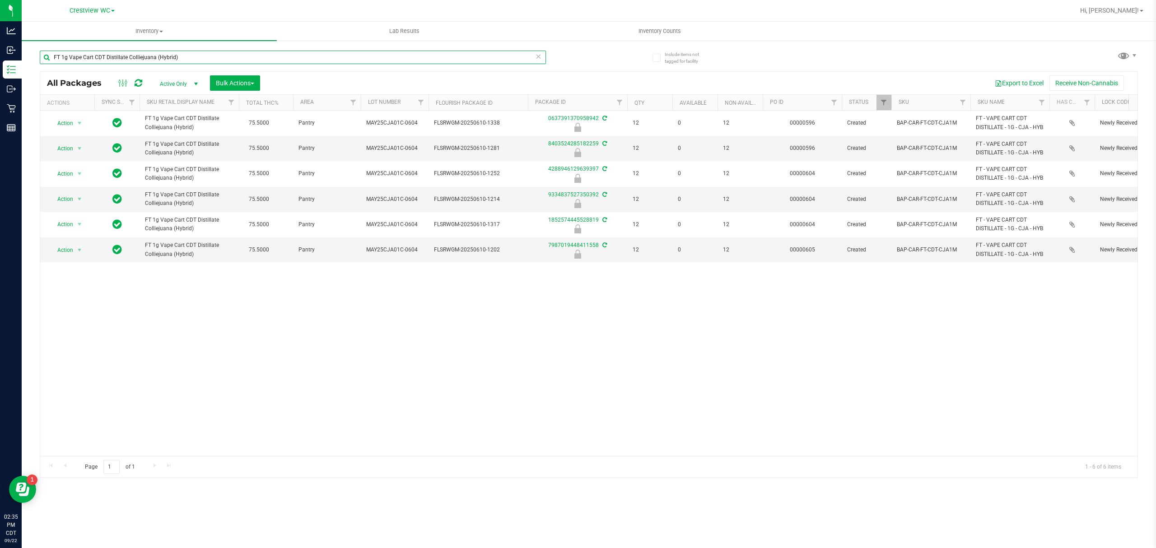
click at [273, 59] on input "FT 1g Vape Cart CDT Distillate Colliejuana (Hybrid)" at bounding box center [293, 58] width 506 height 14
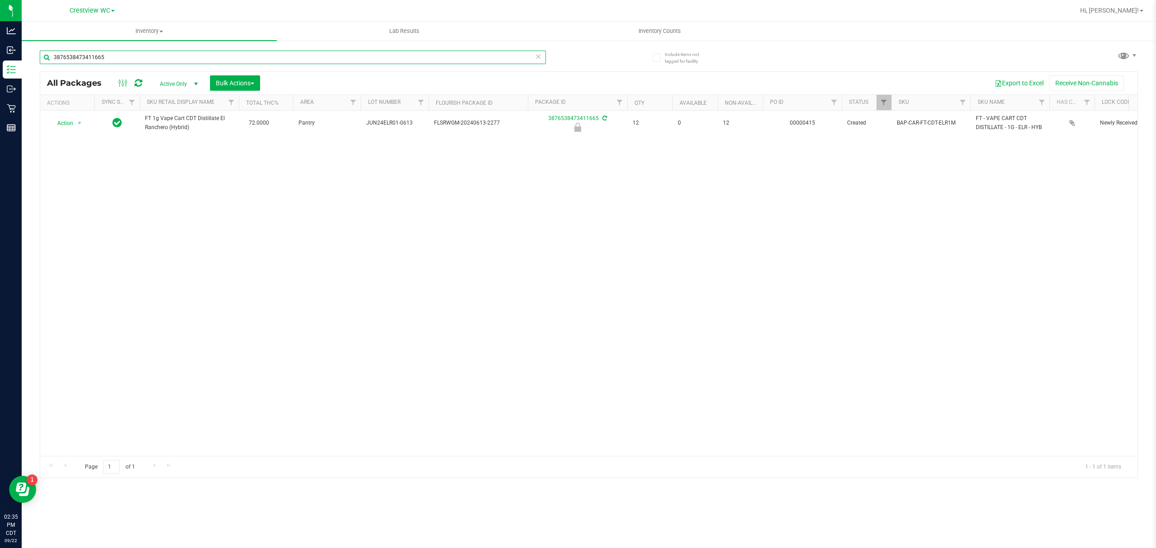
click at [326, 60] on input "3876538473411665" at bounding box center [293, 58] width 506 height 14
click at [378, 58] on input "2802358366753838" at bounding box center [293, 58] width 506 height 14
type input "3682917342035736"
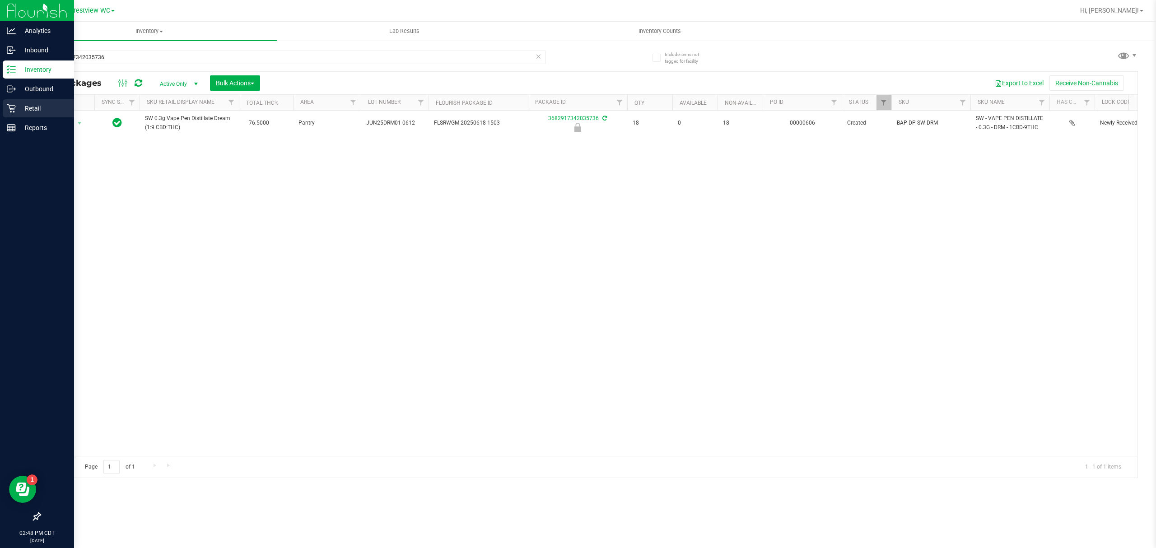
click at [21, 107] on p "Retail" at bounding box center [43, 108] width 54 height 11
